Goal: Information Seeking & Learning: Learn about a topic

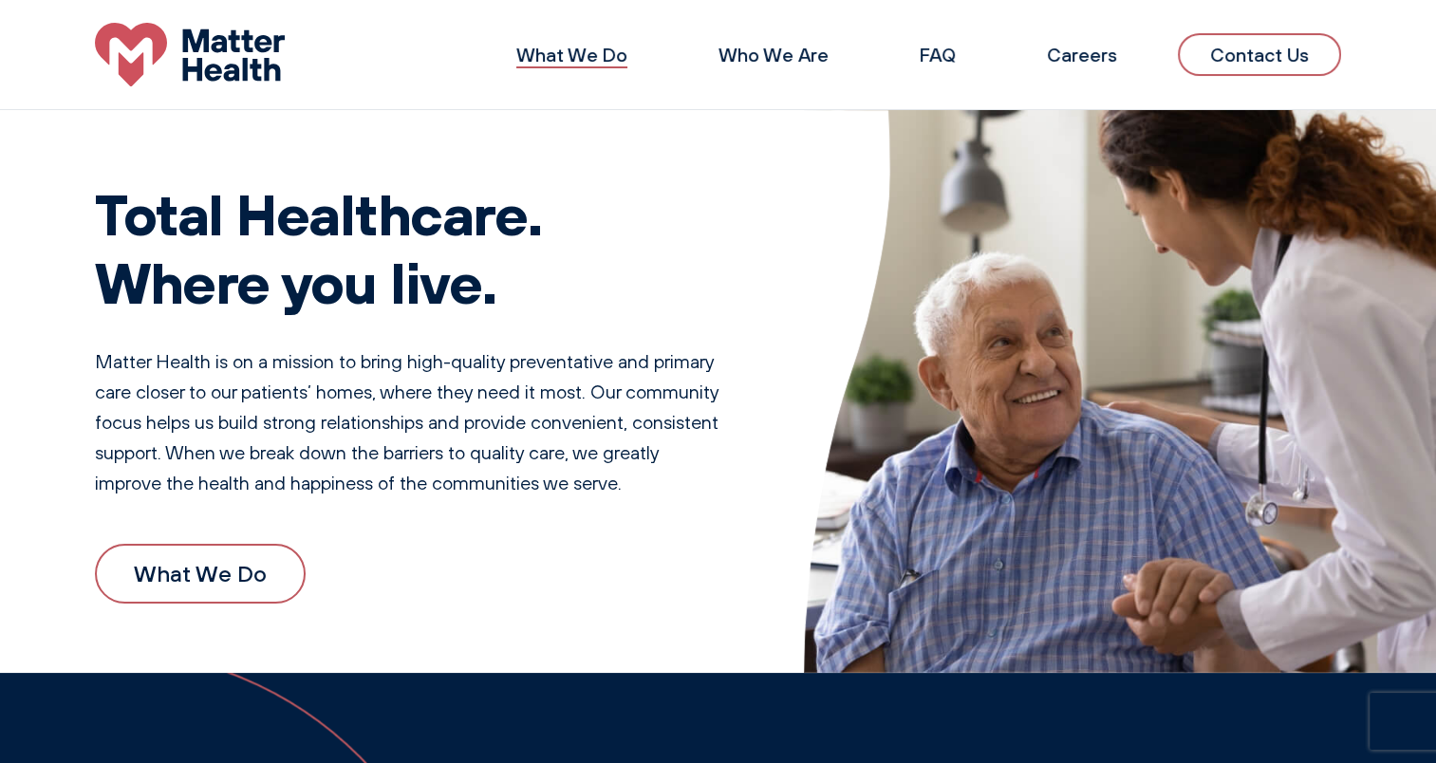
click at [583, 54] on link "What We Do" at bounding box center [571, 55] width 111 height 24
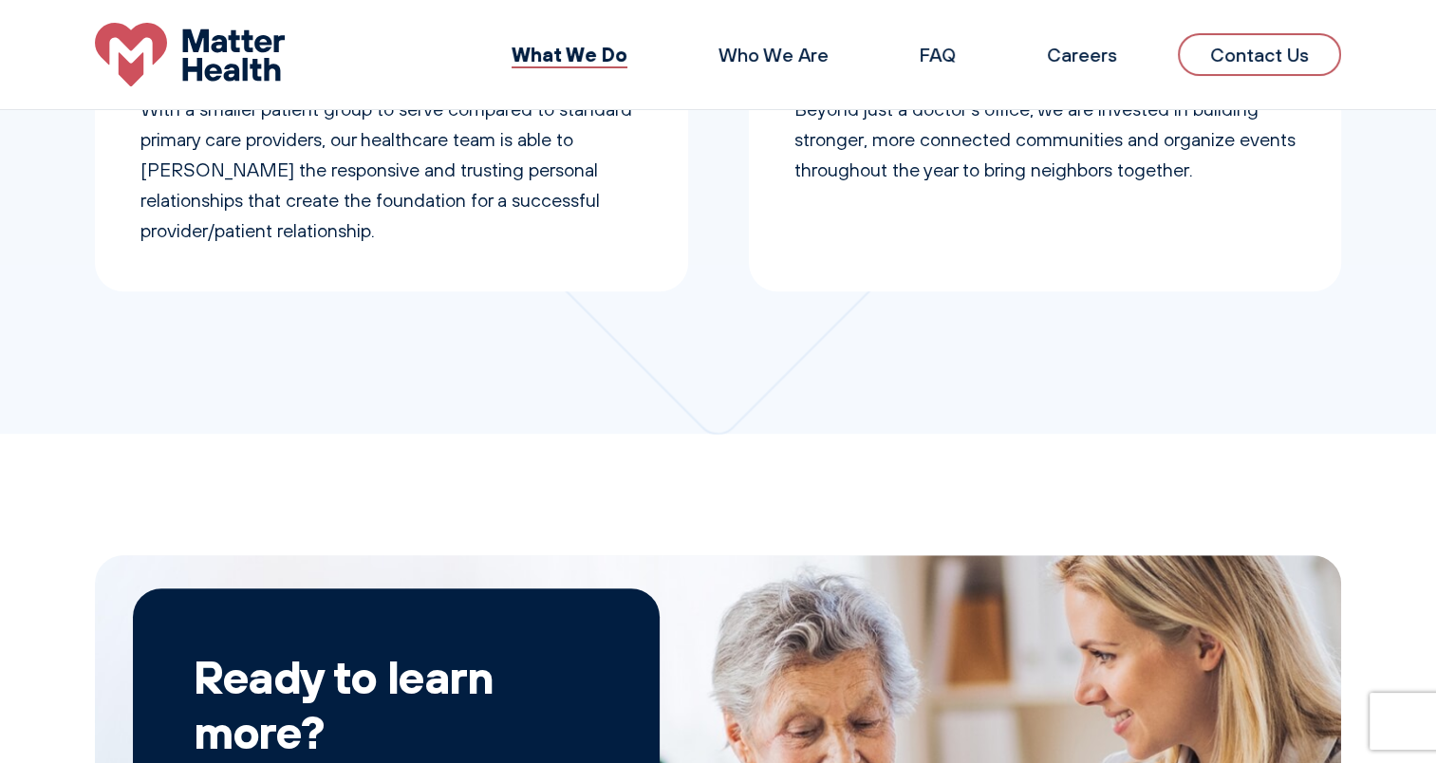
scroll to position [1044, 0]
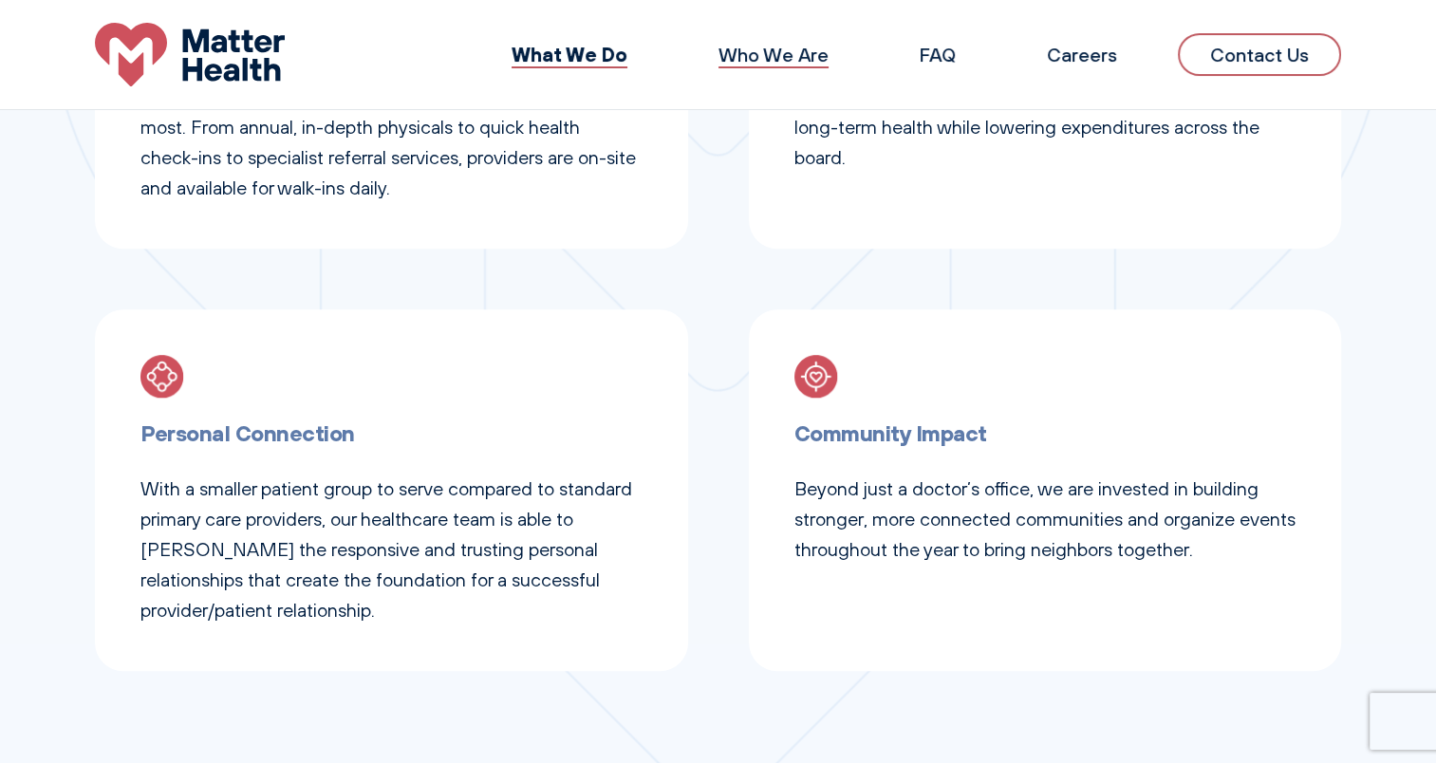
click at [790, 46] on link "Who We Are" at bounding box center [774, 55] width 110 height 24
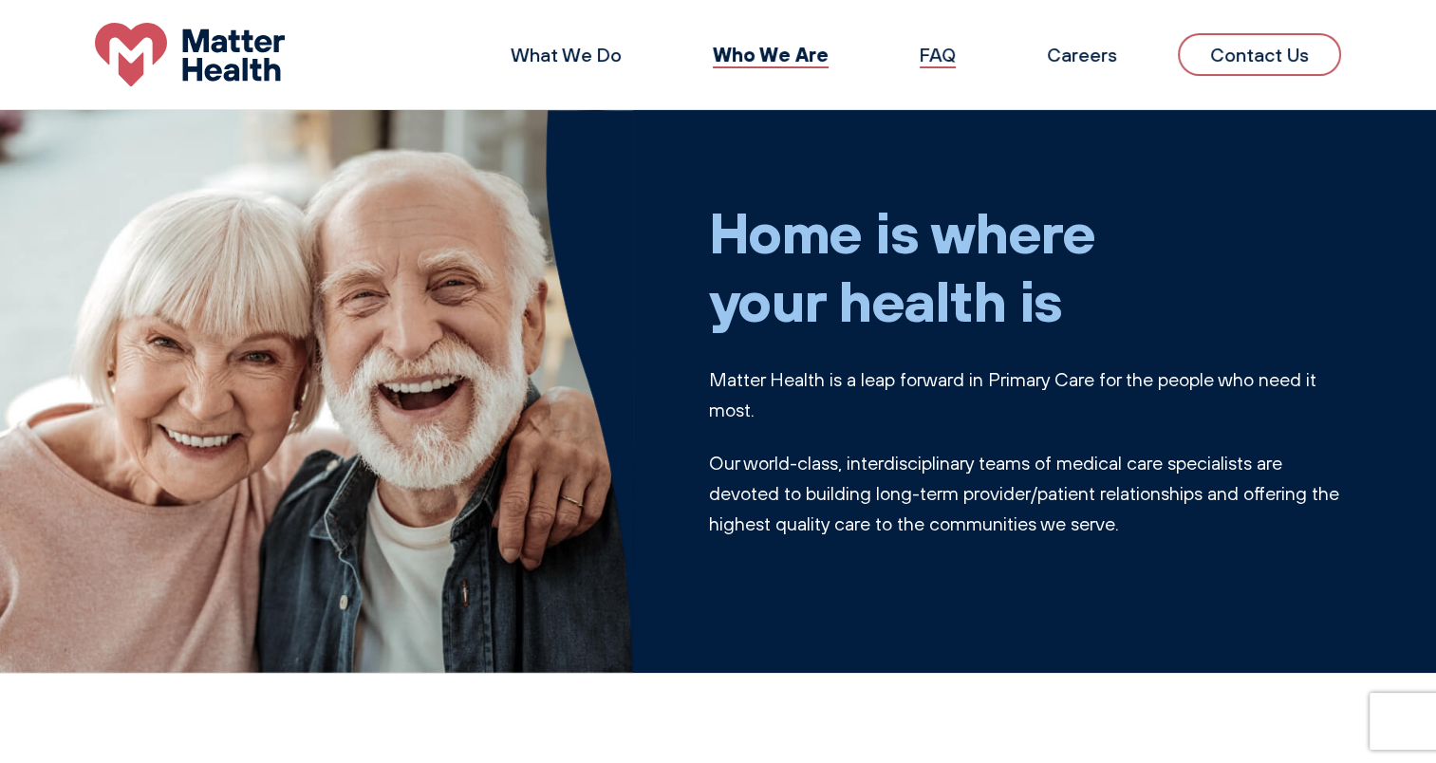
click at [953, 58] on link "FAQ" at bounding box center [938, 55] width 36 height 24
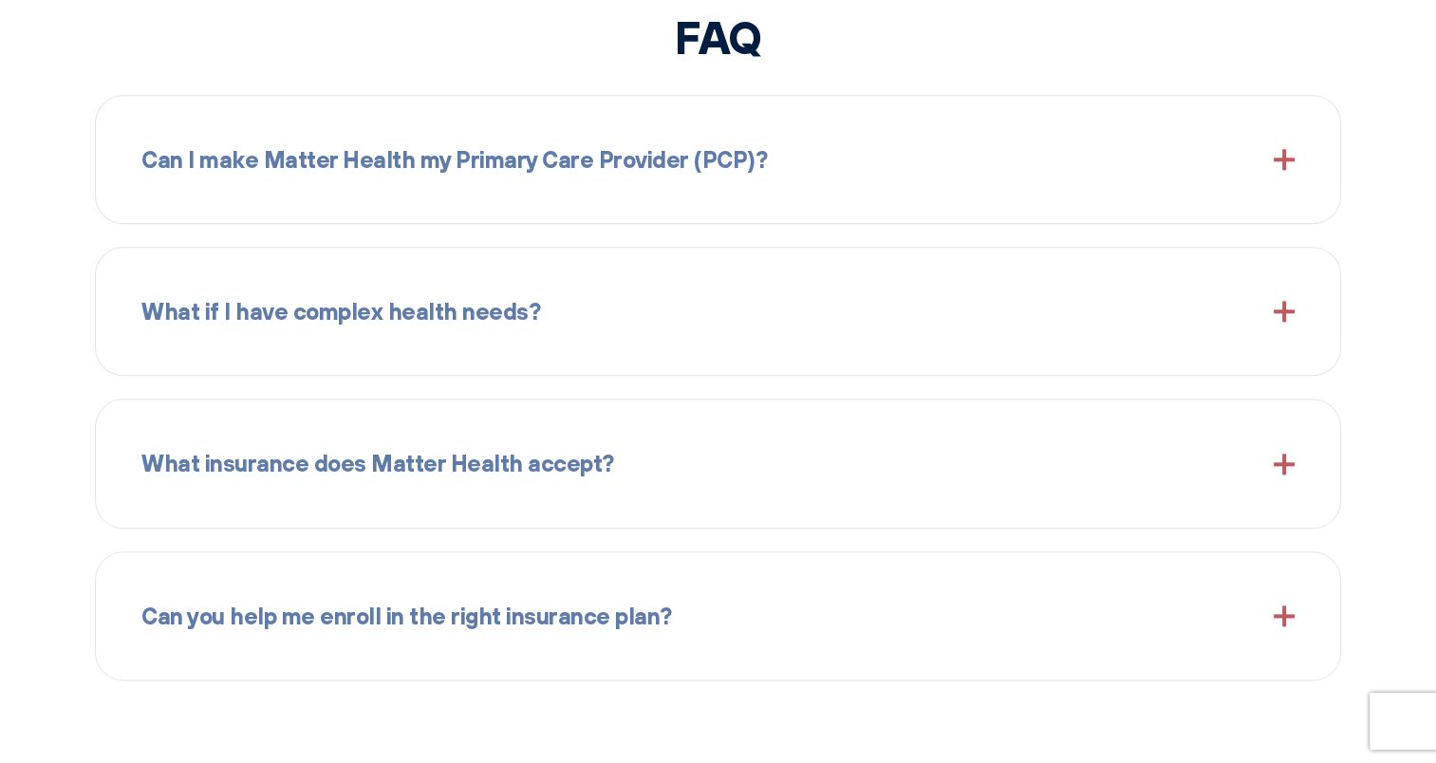
scroll to position [2191, 0]
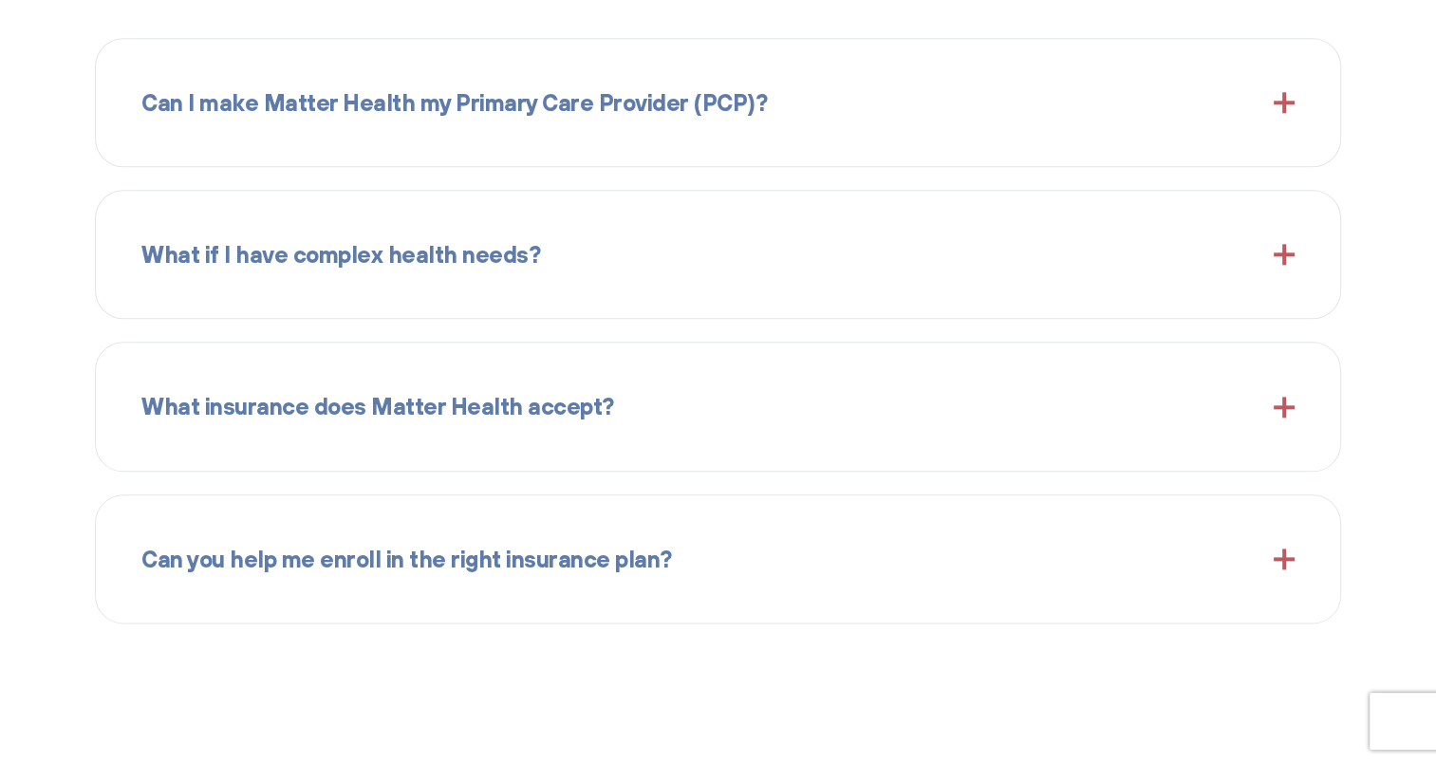
click at [1280, 400] on span at bounding box center [1284, 407] width 21 height 21
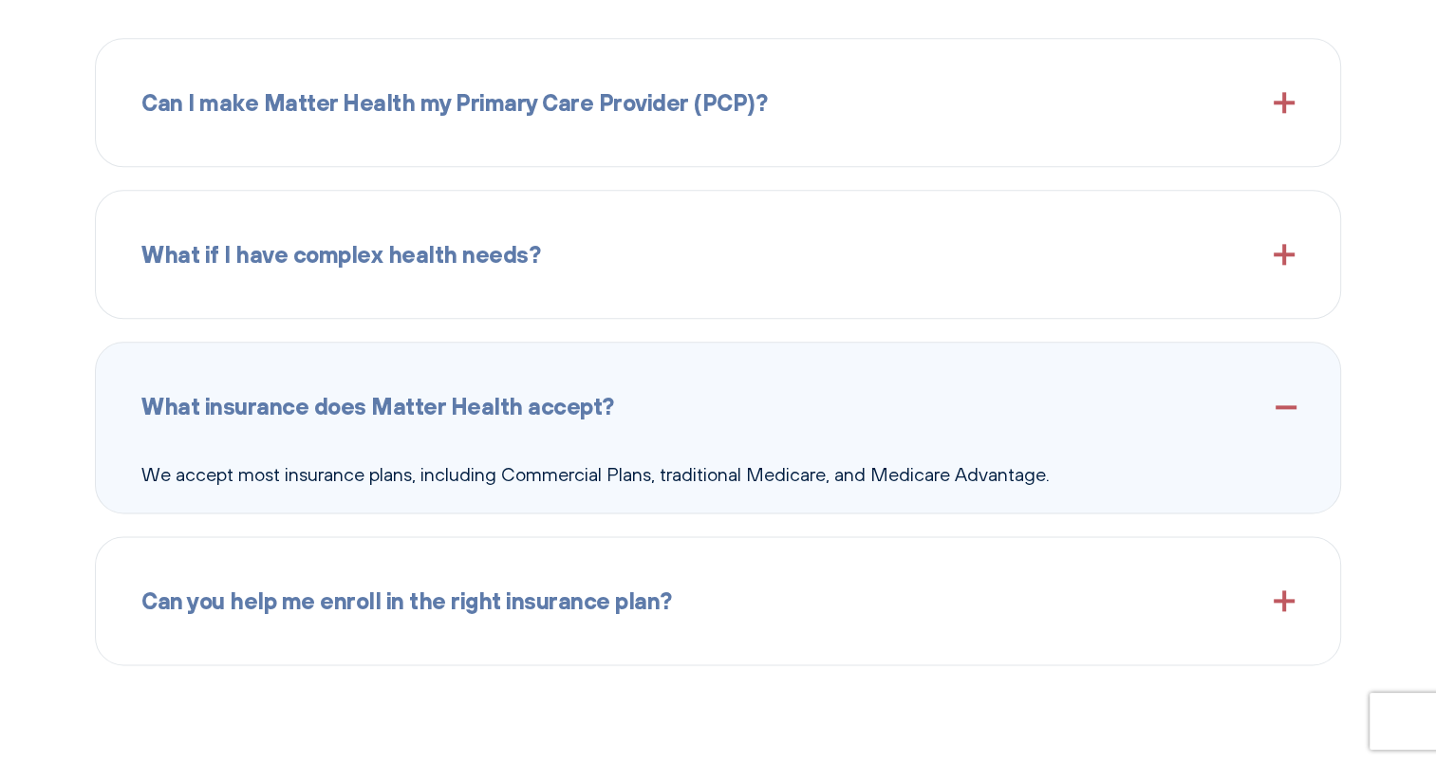
click at [1283, 407] on span at bounding box center [1284, 407] width 21 height 21
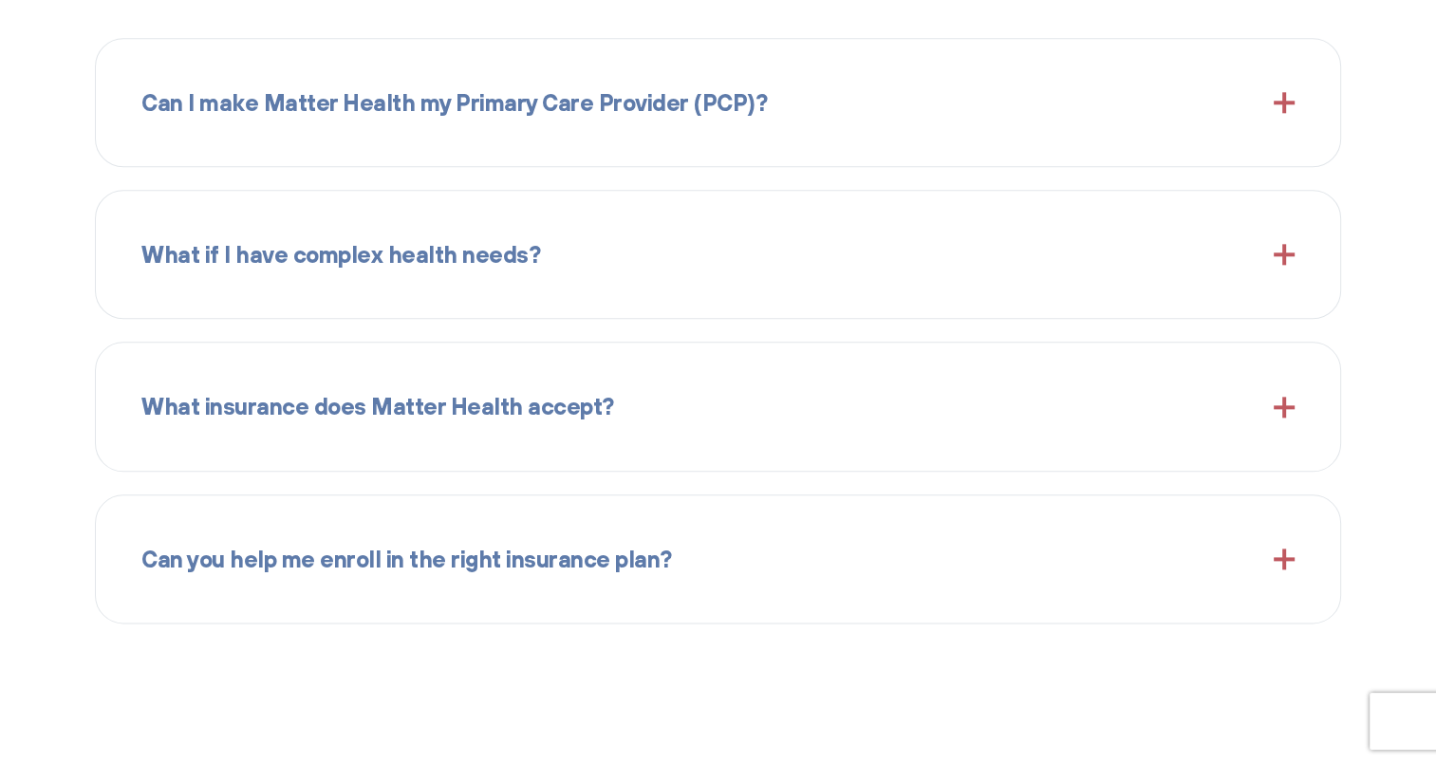
click at [1279, 554] on span at bounding box center [1284, 559] width 21 height 21
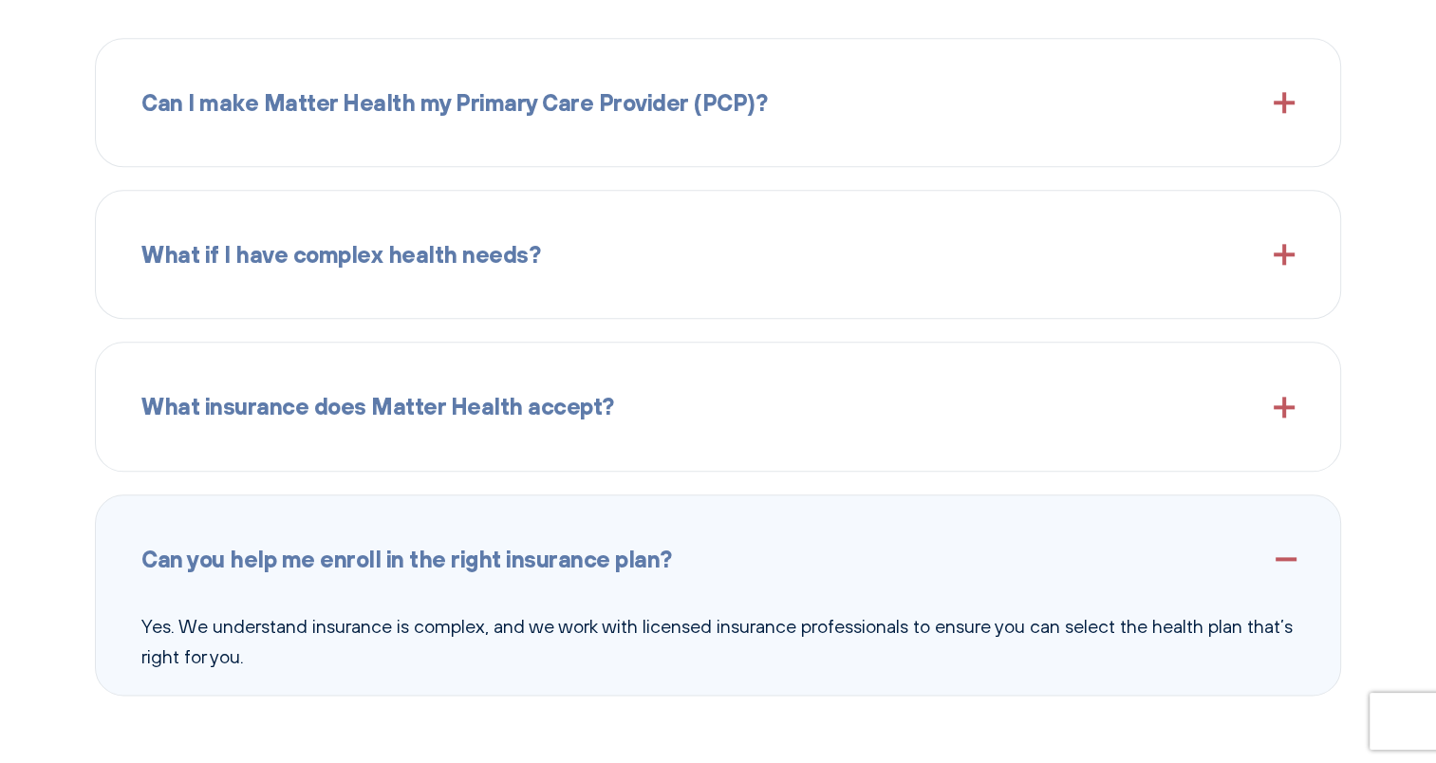
click at [1280, 554] on span at bounding box center [1284, 559] width 21 height 21
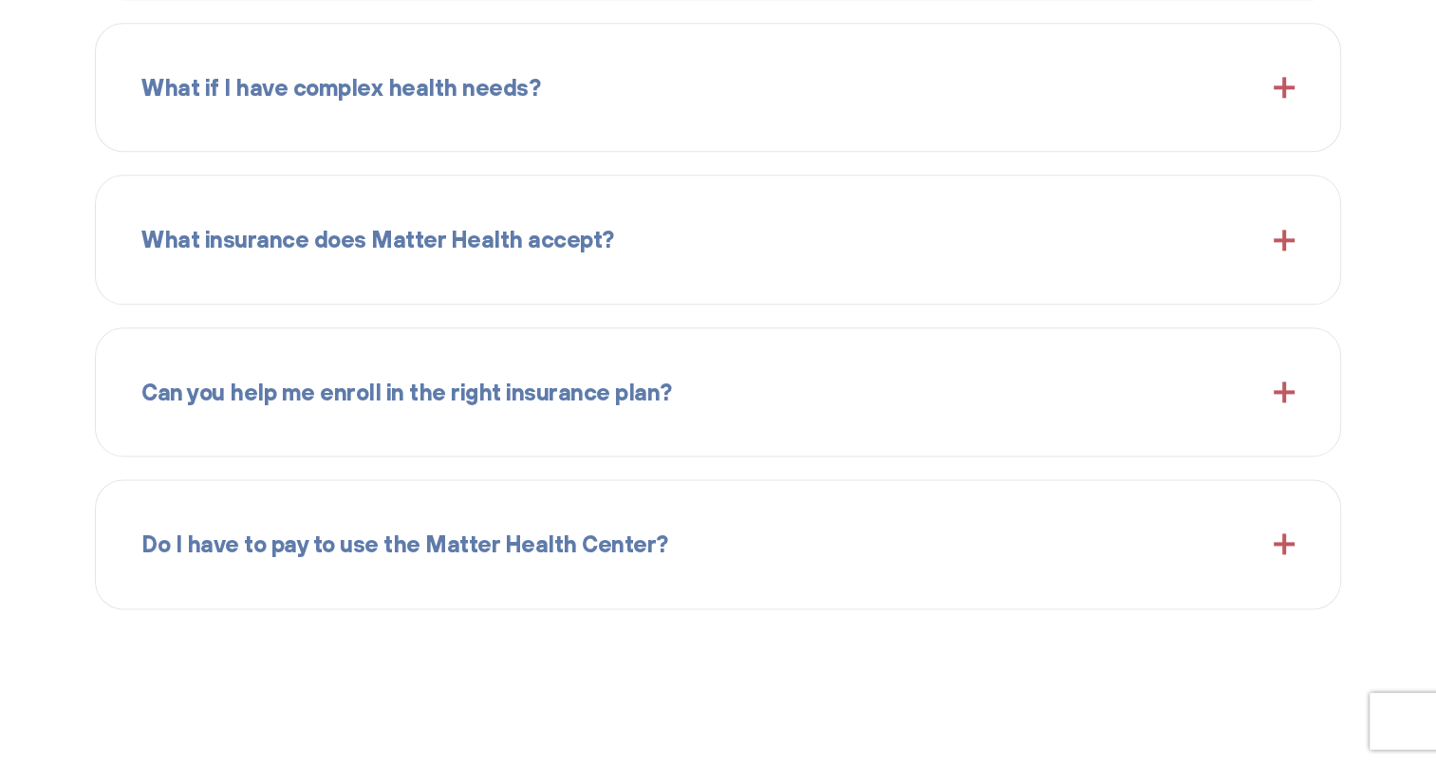
scroll to position [2476, 0]
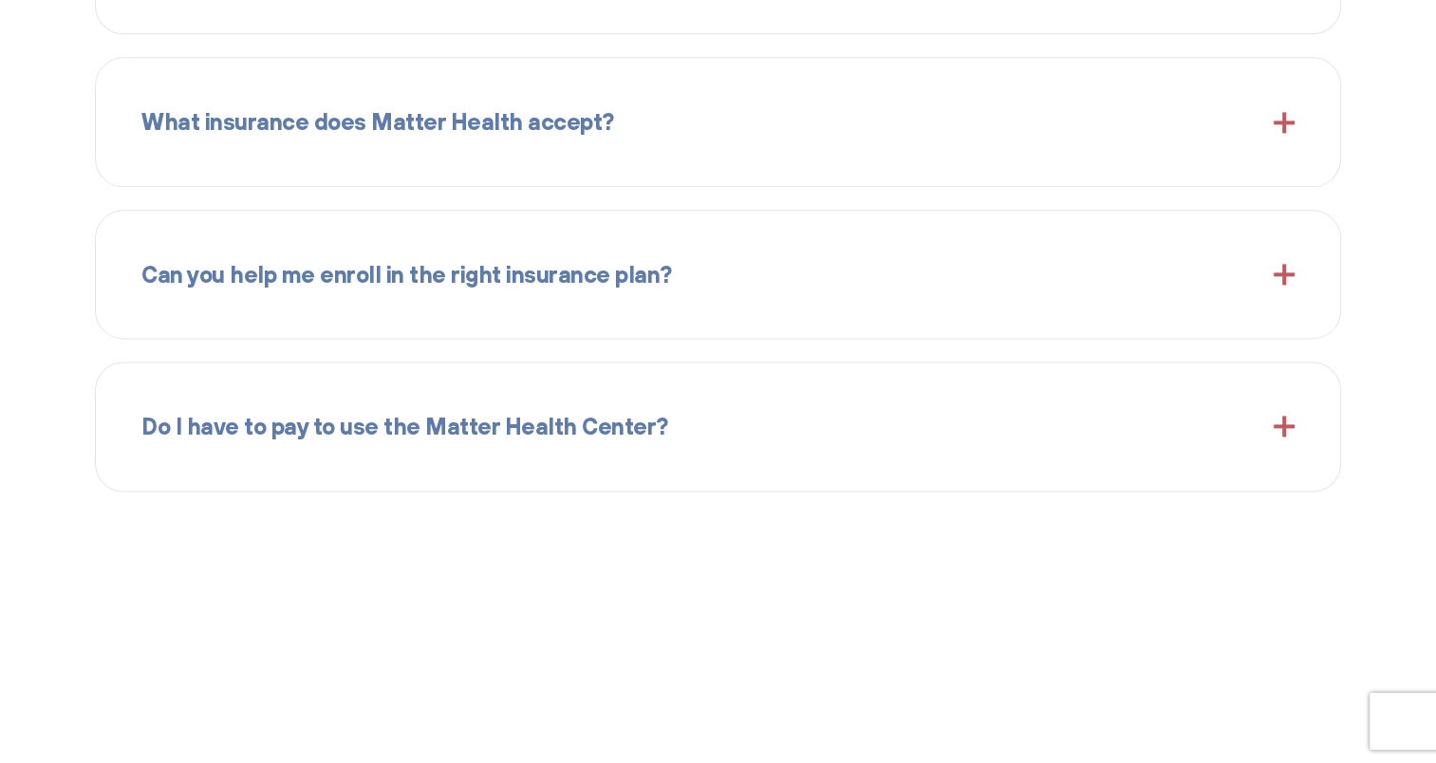
click at [1283, 425] on span at bounding box center [1284, 426] width 21 height 21
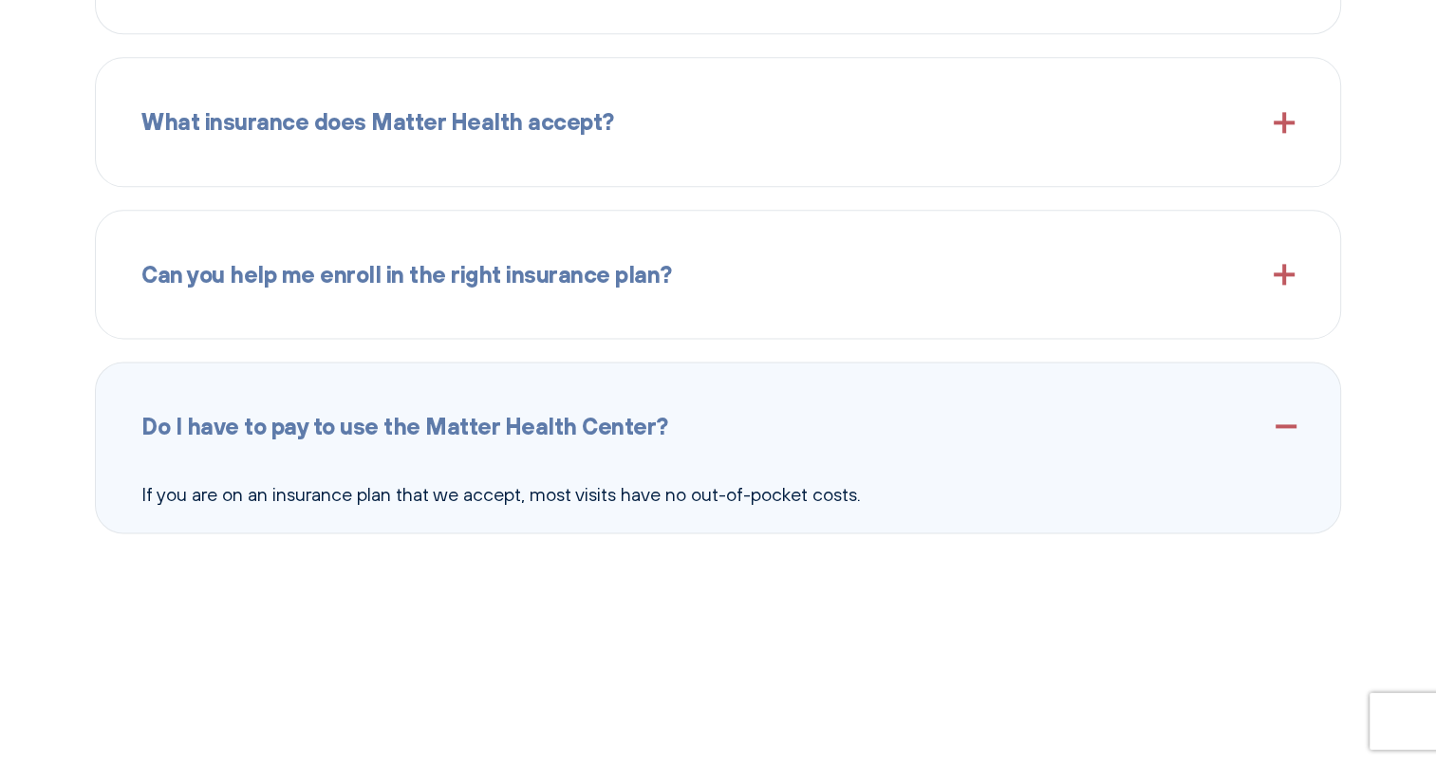
click at [1283, 425] on span at bounding box center [1284, 426] width 21 height 21
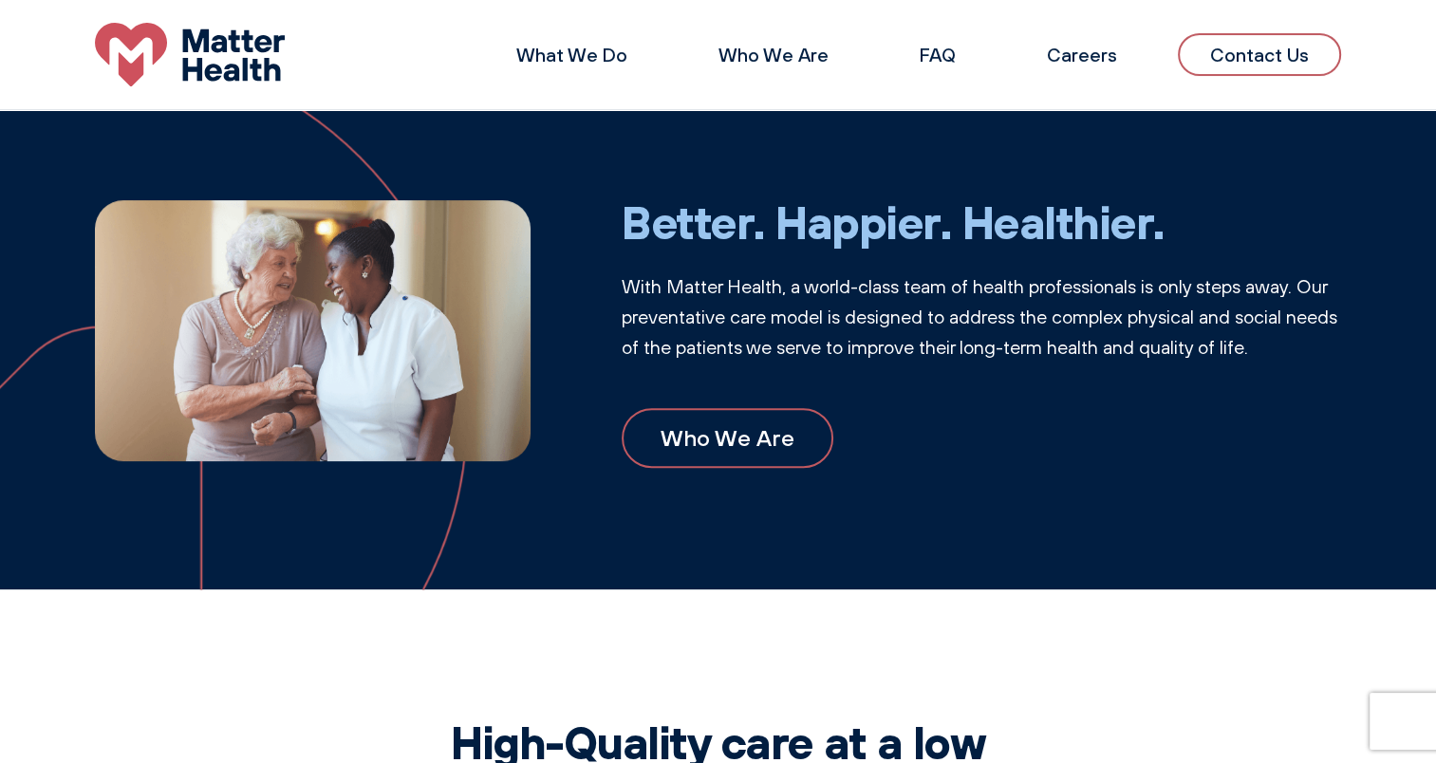
scroll to position [482, 0]
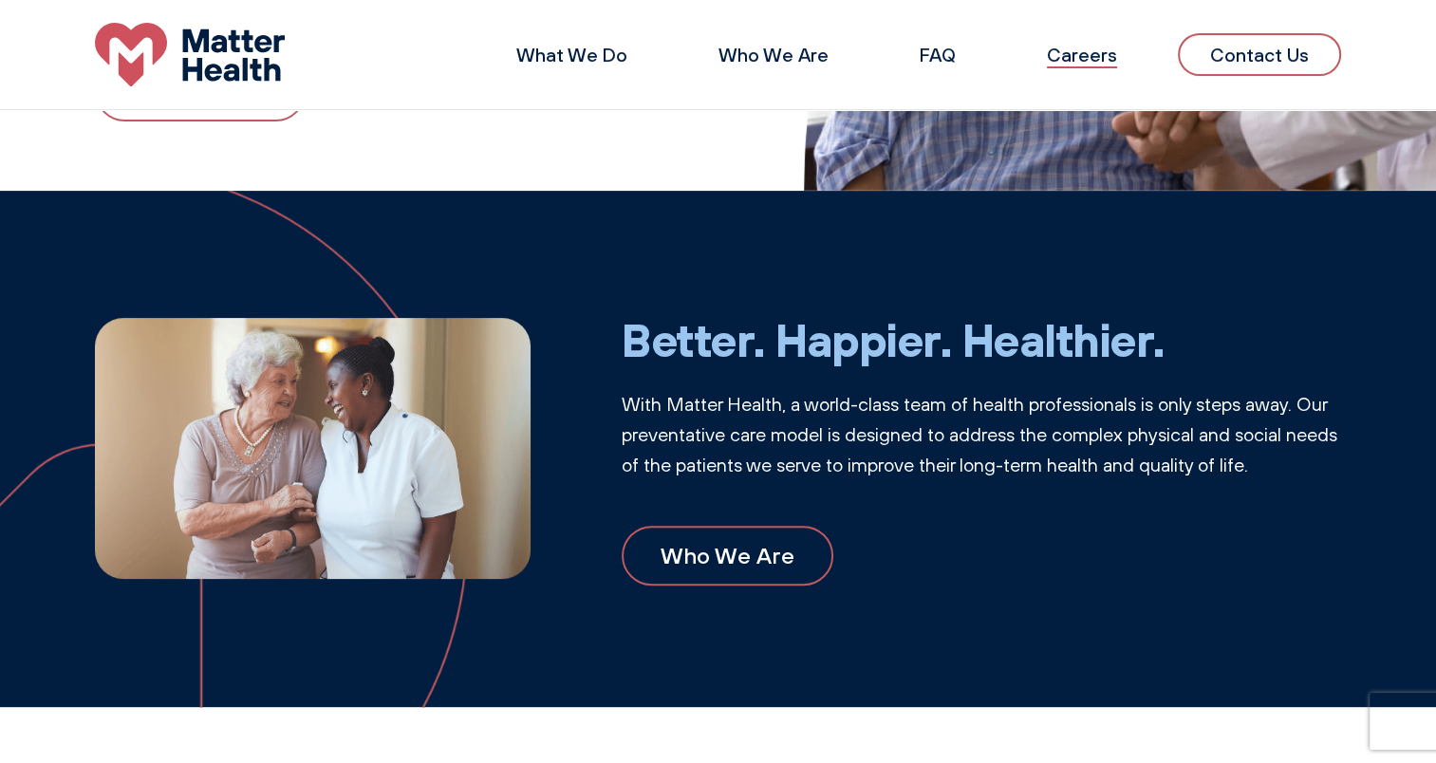
click at [1080, 55] on link "Careers" at bounding box center [1082, 55] width 70 height 24
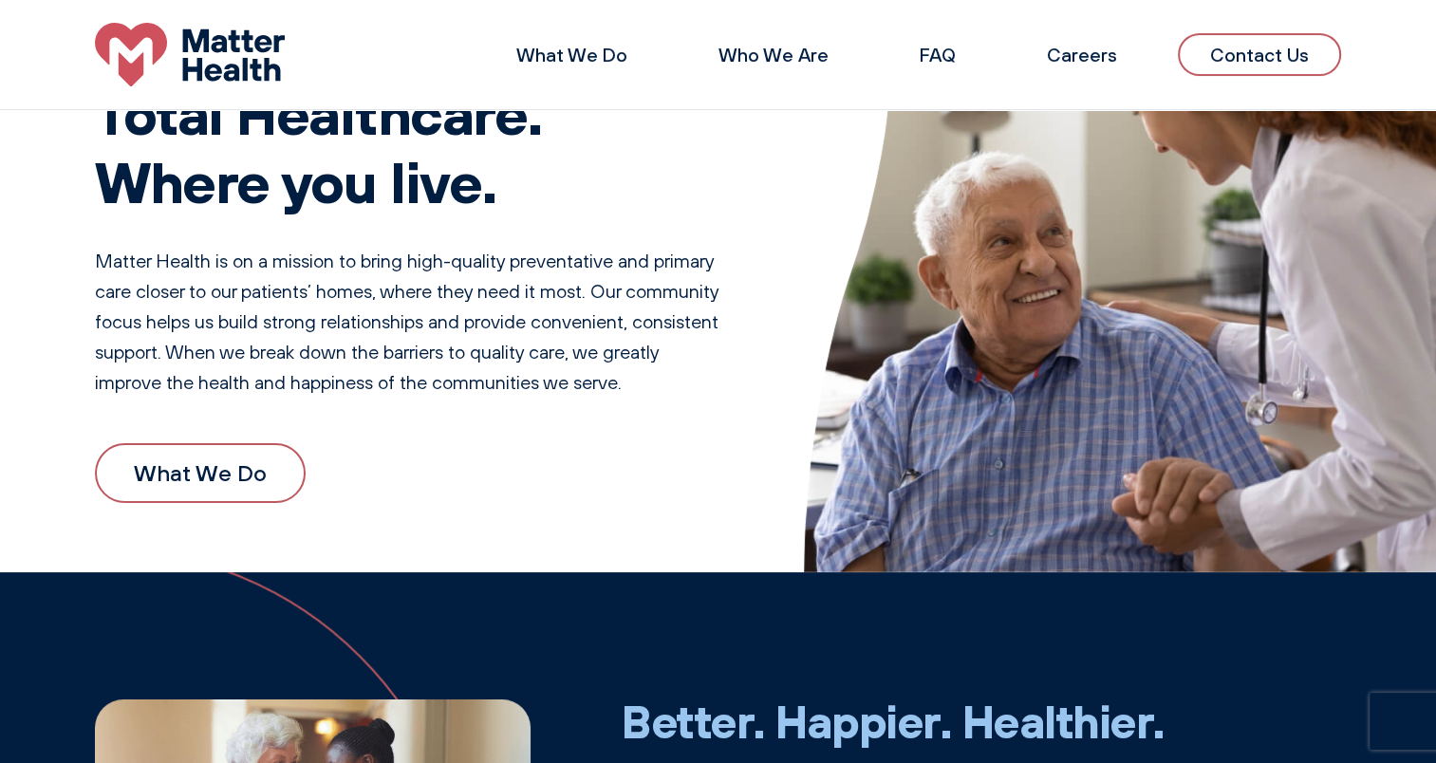
scroll to position [0, 0]
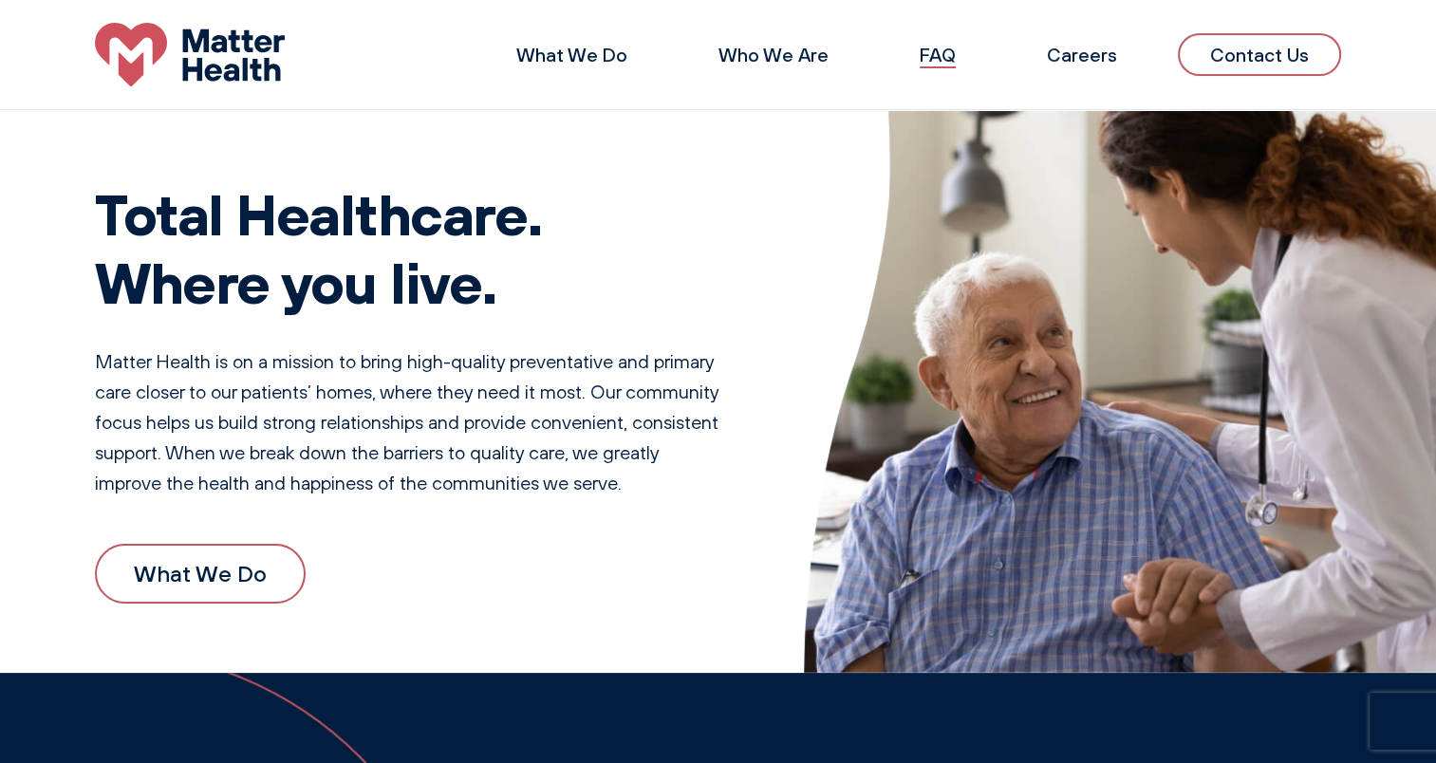
click at [944, 52] on link "FAQ" at bounding box center [938, 55] width 36 height 24
